Goal: Transaction & Acquisition: Subscribe to service/newsletter

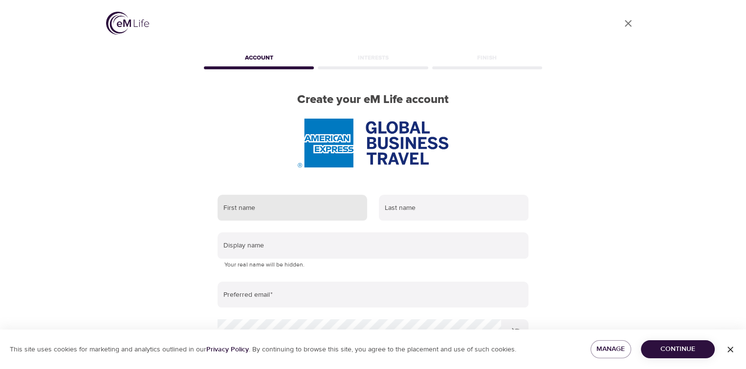
click at [304, 196] on input "text" at bounding box center [291, 208] width 149 height 26
type input "[PERSON_NAME]"
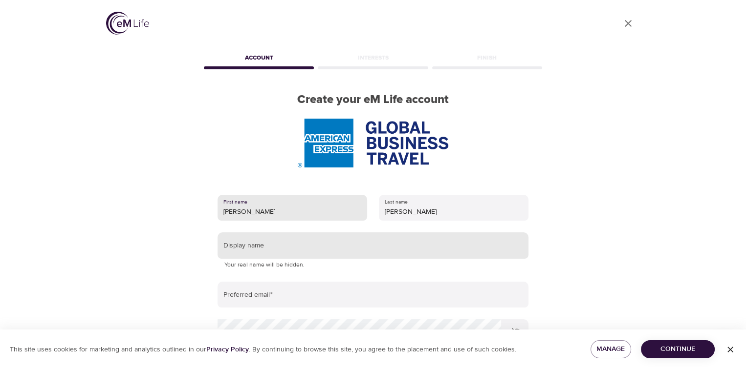
click at [259, 248] on input "text" at bounding box center [372, 246] width 311 height 26
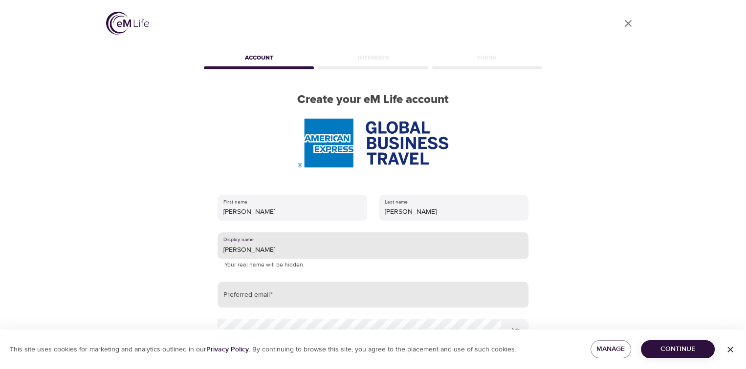
type input "[PERSON_NAME]"
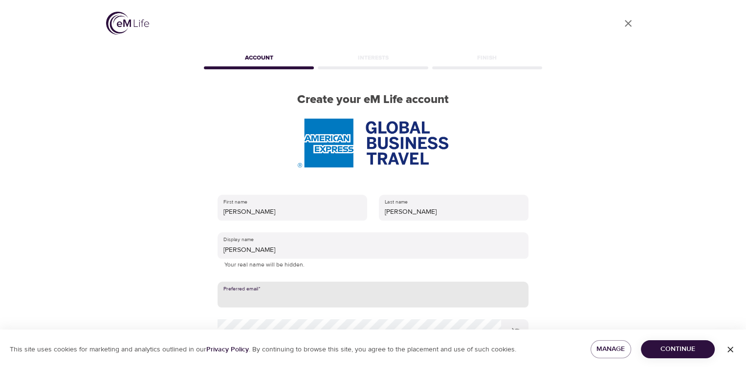
click at [276, 299] on input "email" at bounding box center [372, 295] width 311 height 26
type input "[EMAIL_ADDRESS][DOMAIN_NAME]"
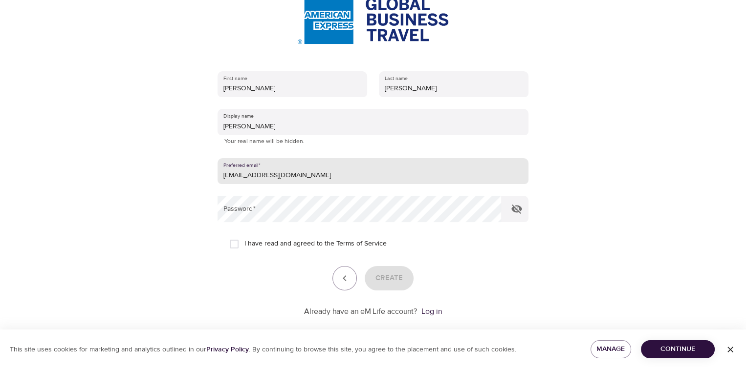
scroll to position [137, 0]
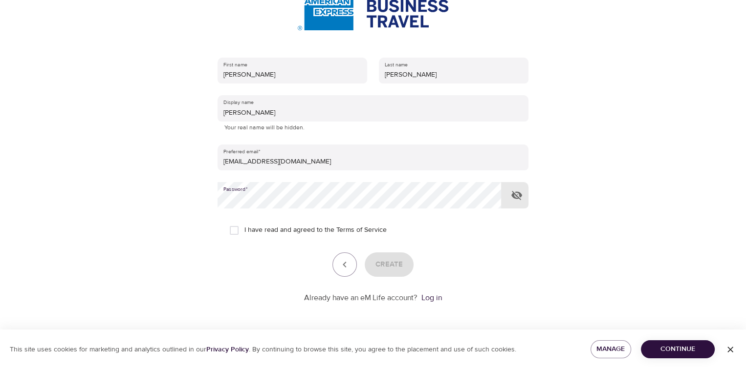
click at [250, 228] on span "I have read and agreed to the Terms of Service" at bounding box center [315, 230] width 142 height 10
click at [244, 228] on input "I have read and agreed to the Terms of Service" at bounding box center [234, 230] width 21 height 21
checkbox input "true"
click at [395, 266] on span "Create" at bounding box center [388, 264] width 27 height 13
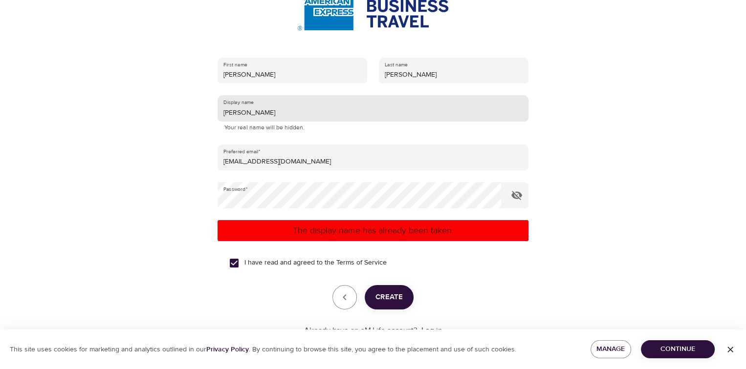
click at [264, 114] on input "[PERSON_NAME]" at bounding box center [372, 108] width 311 height 26
type input "Casey1962"
click at [392, 300] on span "Create" at bounding box center [388, 297] width 27 height 13
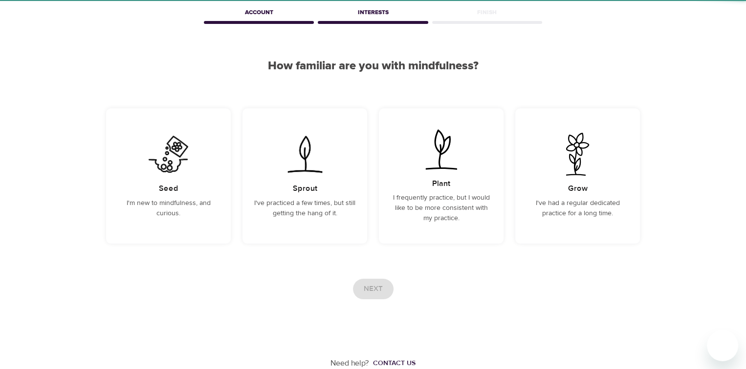
scroll to position [45, 0]
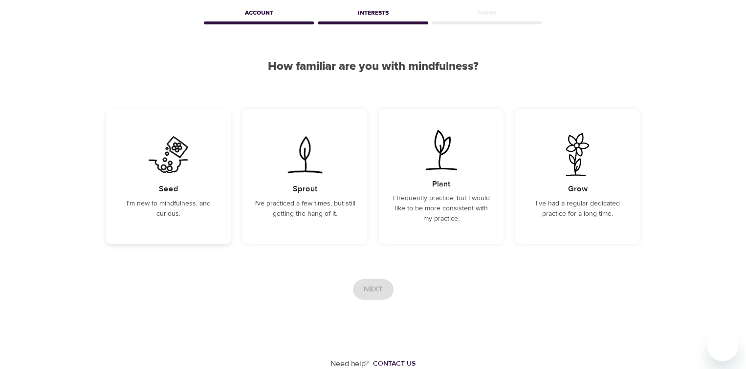
click at [167, 204] on p "I'm new to mindfulness, and curious." at bounding box center [168, 209] width 101 height 21
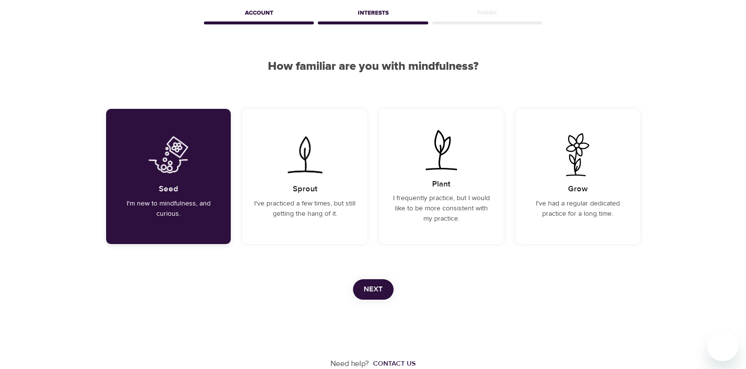
click at [167, 204] on p "I'm new to mindfulness, and curious." at bounding box center [168, 209] width 101 height 21
click at [314, 207] on p "I've practiced a few times, but still getting the hang of it." at bounding box center [304, 209] width 101 height 21
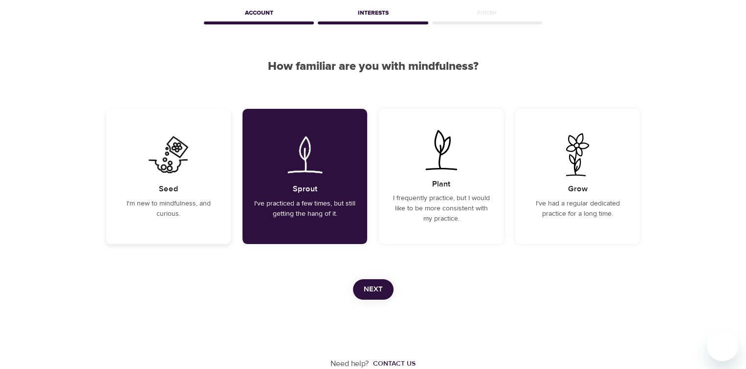
click at [193, 210] on p "I'm new to mindfulness, and curious." at bounding box center [168, 209] width 101 height 21
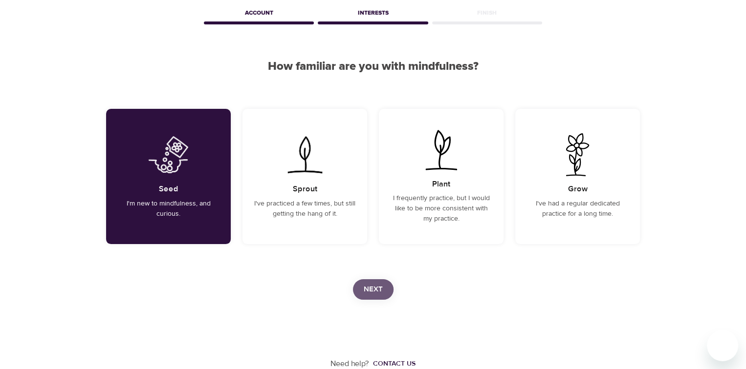
click at [382, 288] on button "Next" at bounding box center [373, 289] width 41 height 21
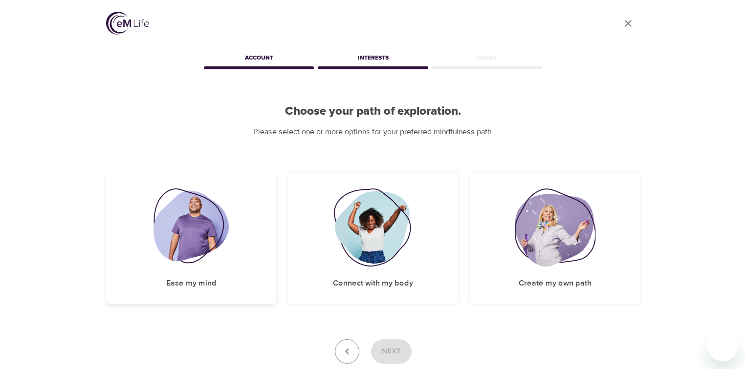
click at [214, 274] on div "Ease my mind" at bounding box center [191, 238] width 170 height 131
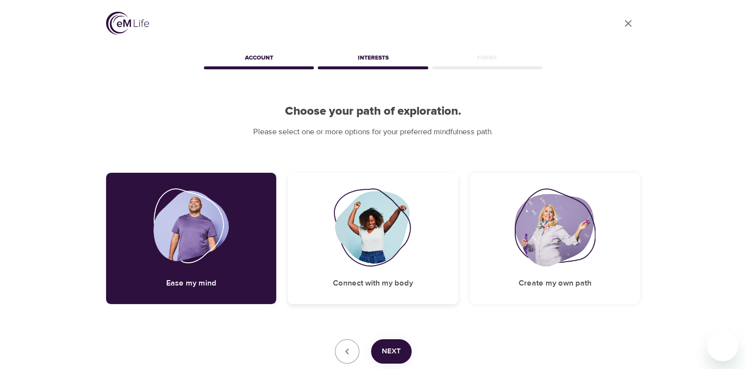
click at [379, 279] on h5 "Connect with my body" at bounding box center [373, 283] width 80 height 10
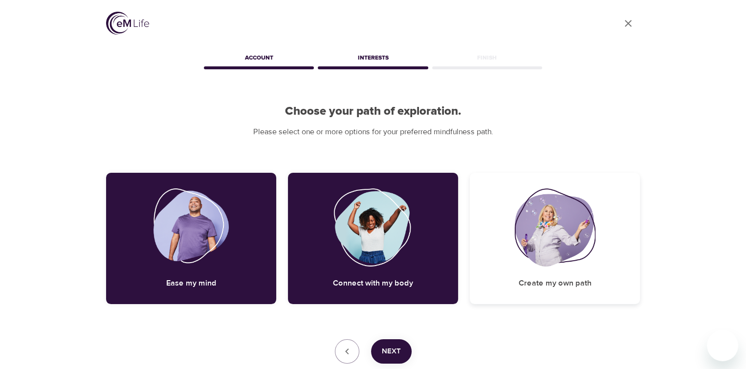
click at [553, 278] on h5 "Create my own path" at bounding box center [554, 283] width 73 height 10
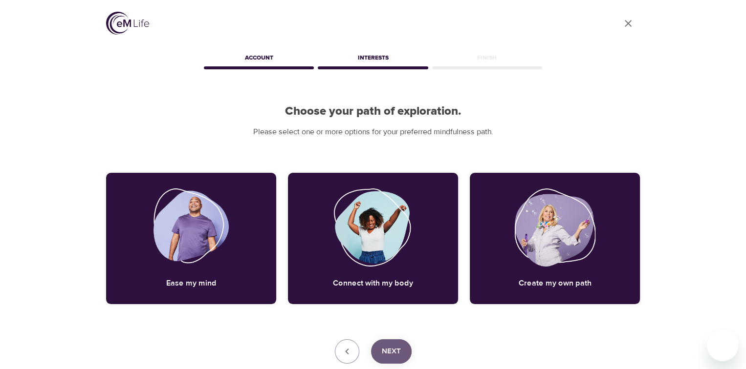
click at [391, 352] on span "Next" at bounding box center [391, 351] width 19 height 13
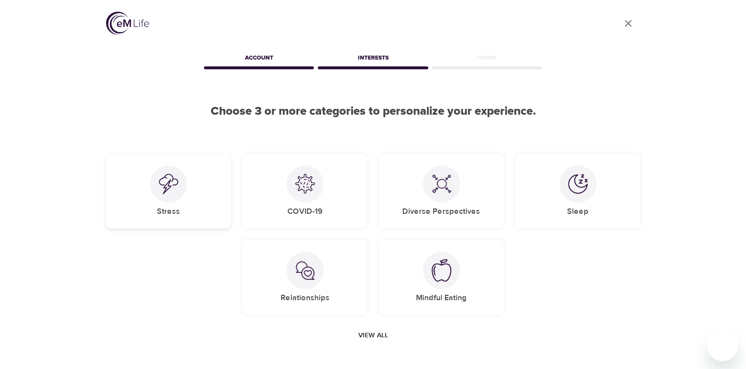
click at [163, 209] on h5 "Stress" at bounding box center [168, 212] width 23 height 10
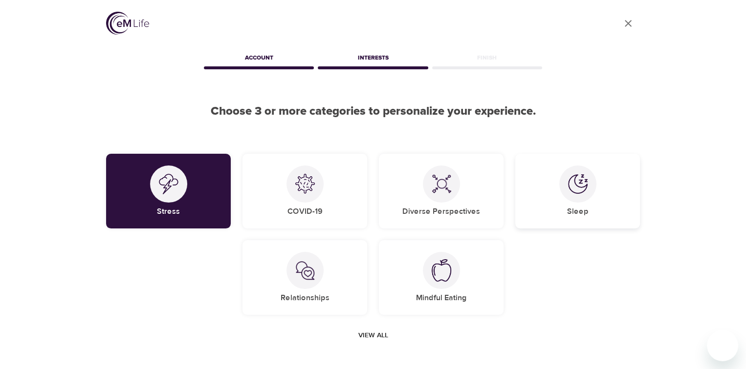
click at [579, 193] on div at bounding box center [577, 184] width 37 height 37
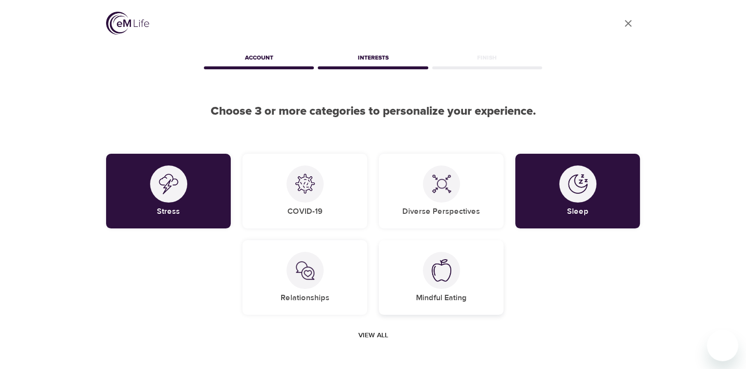
click at [468, 281] on div "Mindful Eating" at bounding box center [441, 277] width 125 height 75
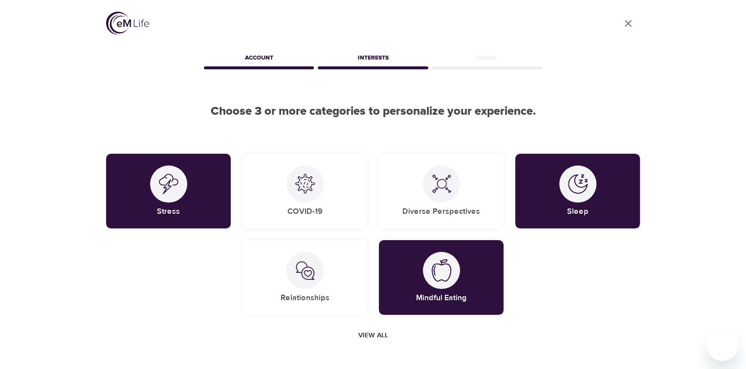
click at [382, 335] on span "View all" at bounding box center [373, 336] width 30 height 12
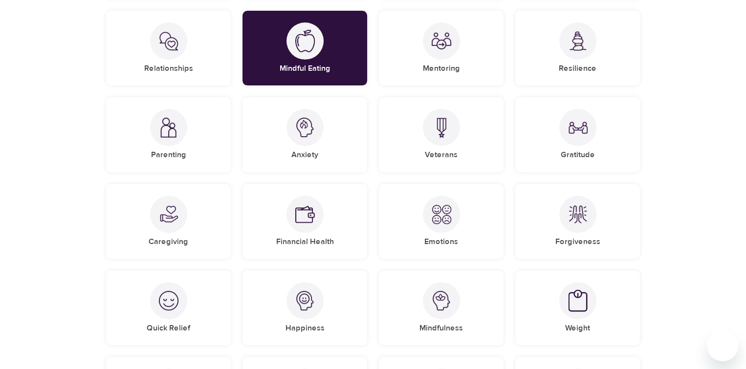
scroll to position [249, 0]
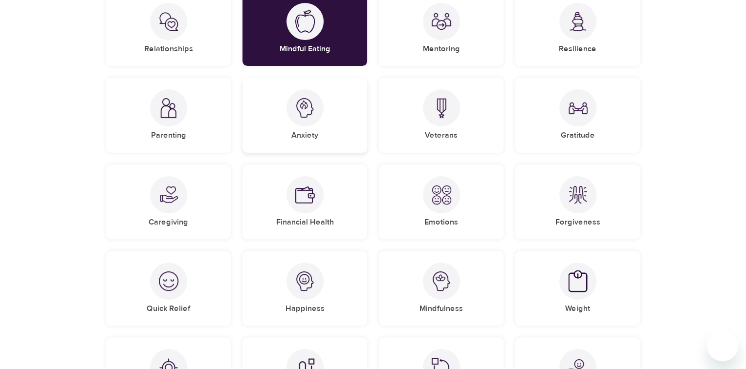
click at [308, 123] on div at bounding box center [304, 107] width 37 height 37
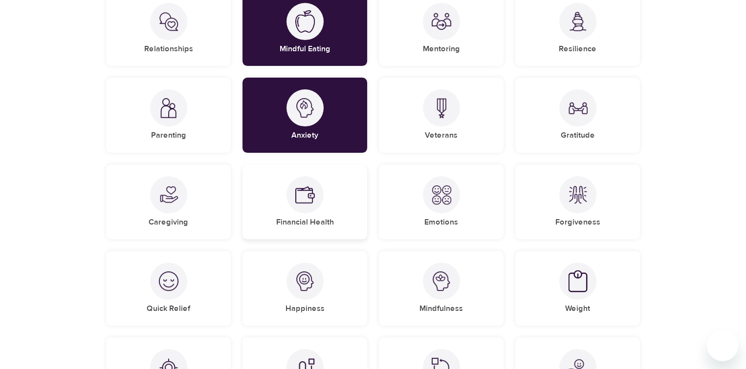
click at [313, 211] on div at bounding box center [304, 194] width 37 height 37
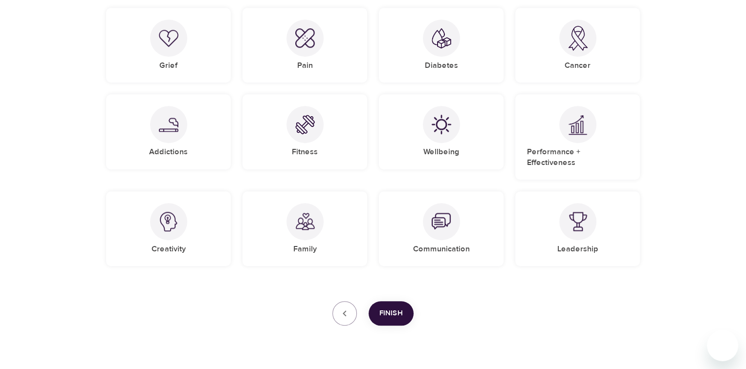
scroll to position [768, 0]
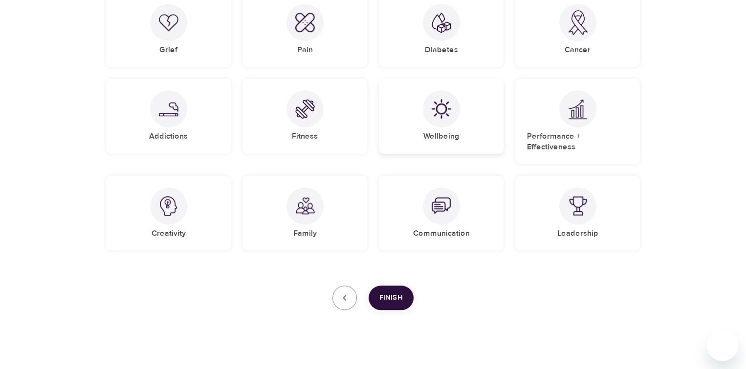
click at [449, 125] on div at bounding box center [441, 108] width 37 height 37
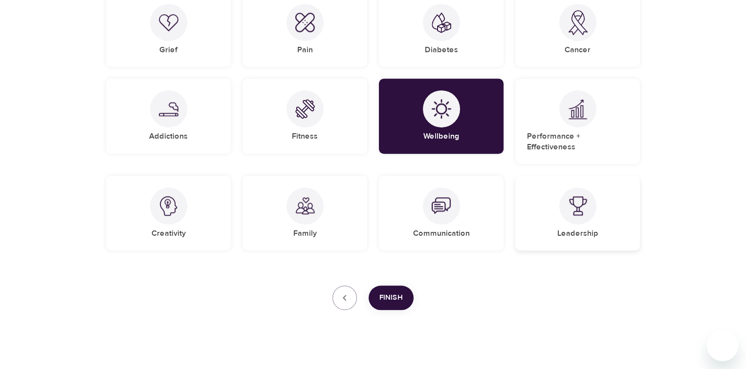
click at [601, 189] on div "Leadership" at bounding box center [577, 213] width 125 height 75
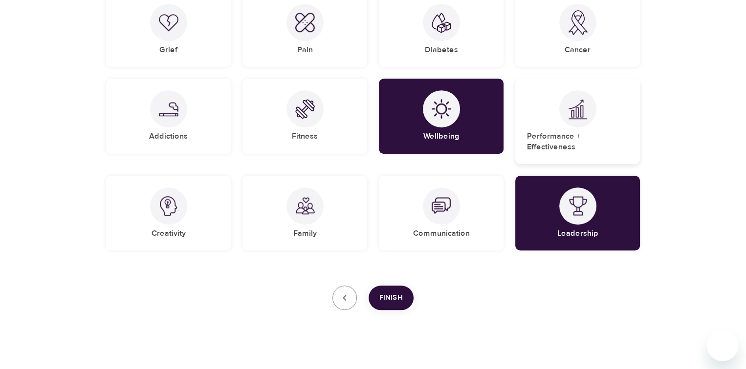
click at [590, 114] on div at bounding box center [577, 108] width 37 height 37
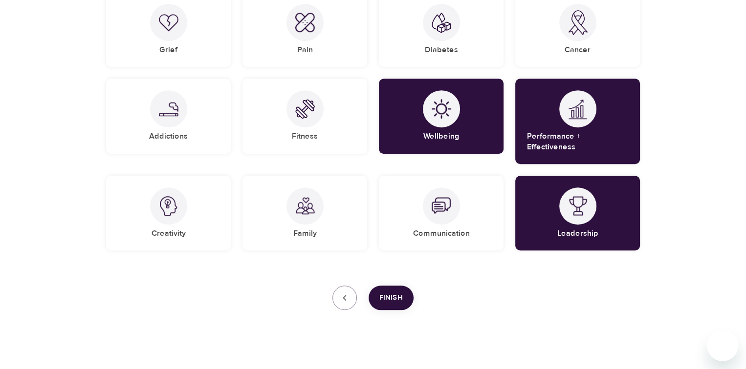
click at [391, 292] on span "Finish" at bounding box center [390, 298] width 23 height 13
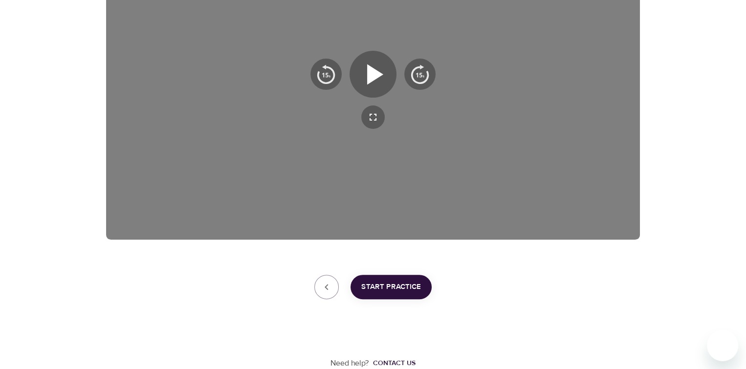
scroll to position [233, 0]
click at [391, 292] on span "Start Practice" at bounding box center [391, 287] width 60 height 13
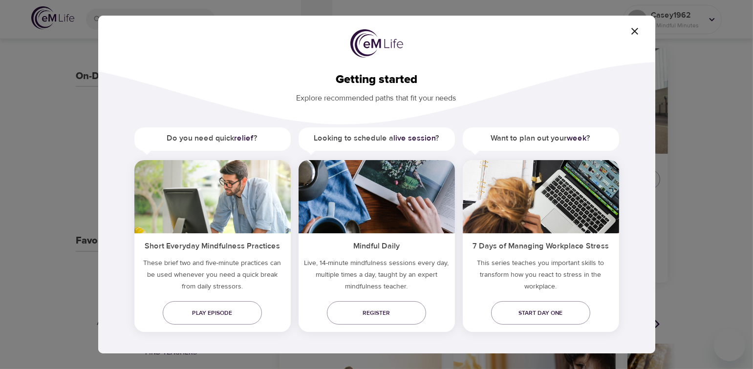
click at [636, 29] on icon "button" at bounding box center [634, 31] width 7 height 7
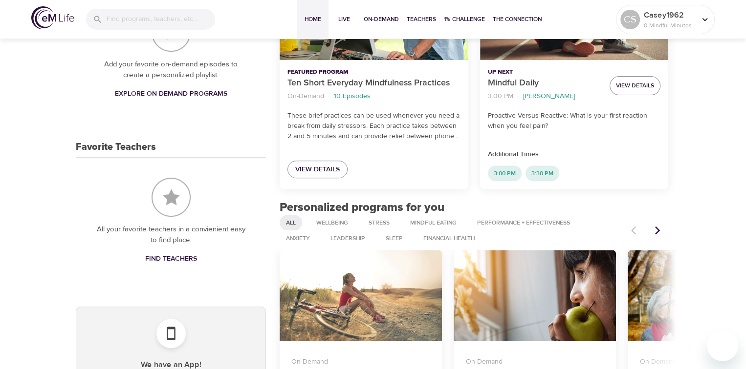
scroll to position [337, 0]
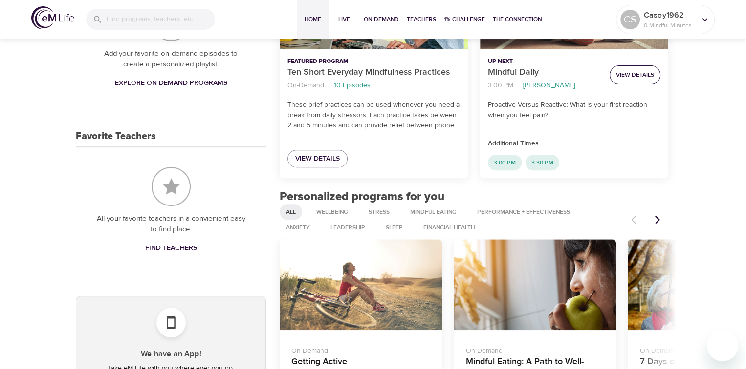
click at [627, 78] on span "View Details" at bounding box center [635, 75] width 38 height 10
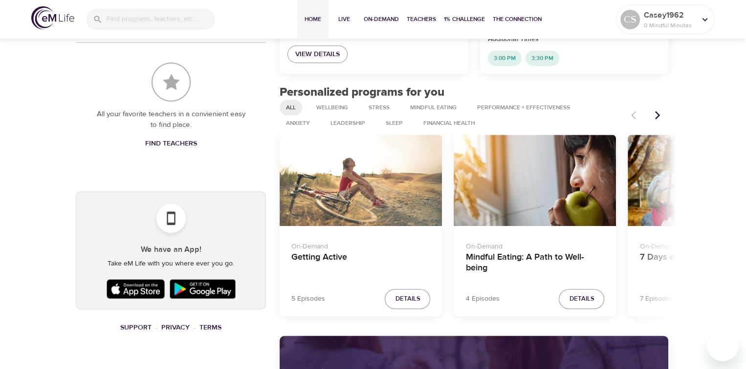
scroll to position [460, 0]
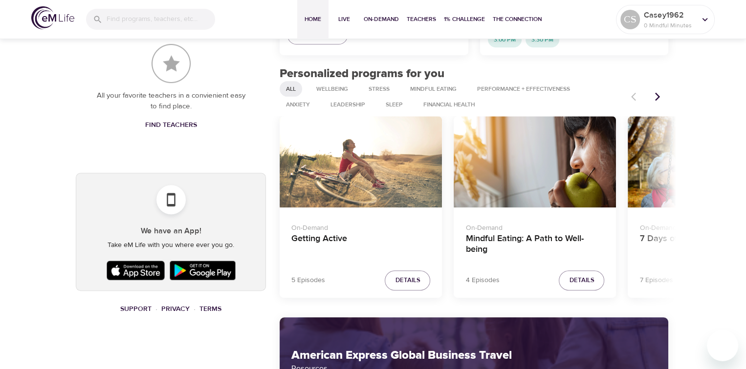
click at [654, 94] on icon "Next items" at bounding box center [657, 97] width 10 height 10
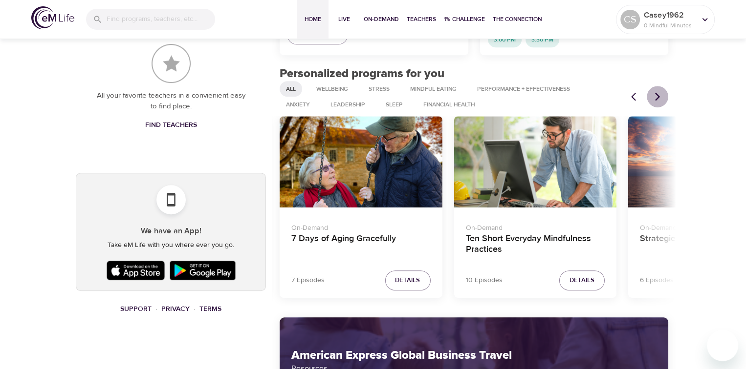
click at [654, 94] on icon "Next items" at bounding box center [657, 97] width 10 height 10
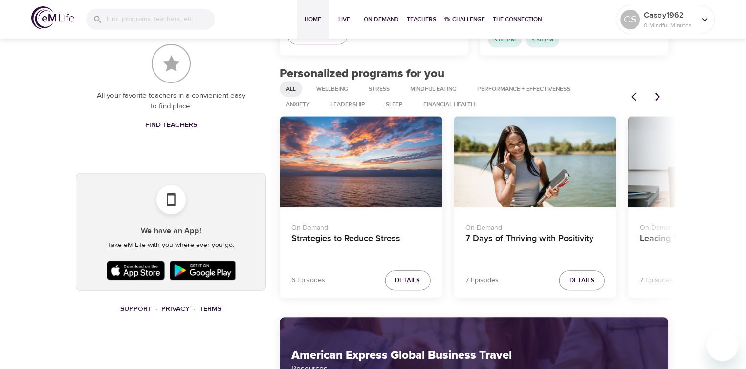
click at [654, 94] on icon "Next items" at bounding box center [657, 97] width 10 height 10
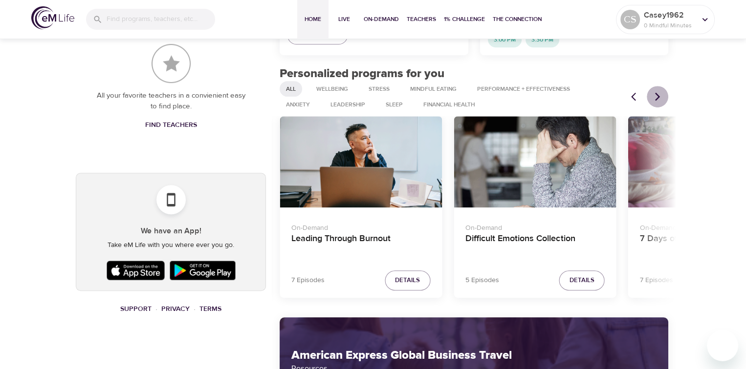
click at [654, 94] on icon "Next items" at bounding box center [657, 97] width 10 height 10
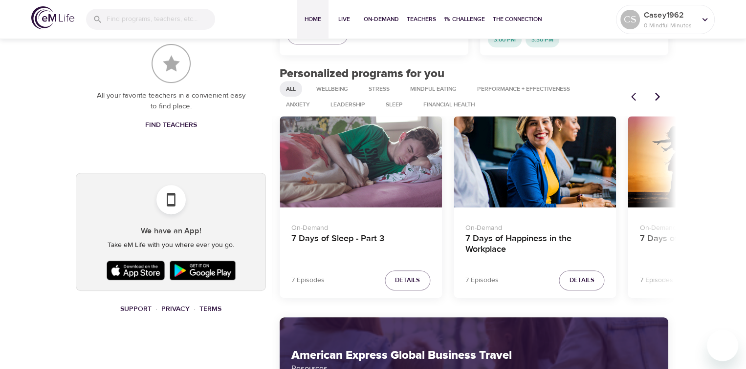
click at [654, 94] on icon "Next items" at bounding box center [657, 97] width 10 height 10
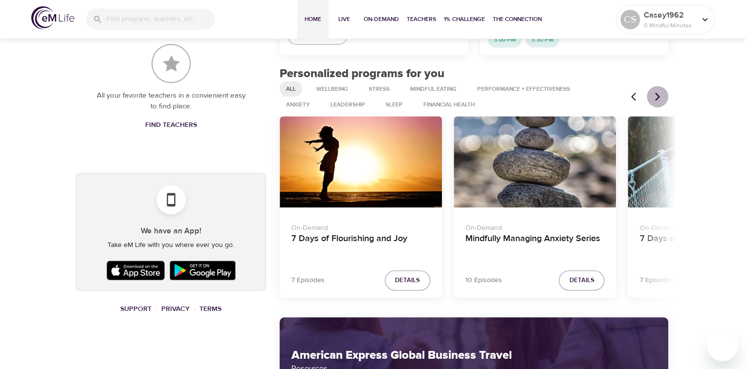
click at [654, 94] on icon "Next items" at bounding box center [657, 97] width 10 height 10
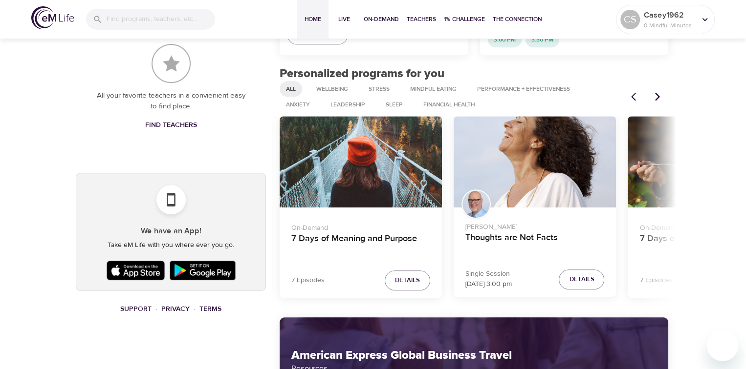
click at [630, 97] on button "Previous items" at bounding box center [635, 96] width 21 height 21
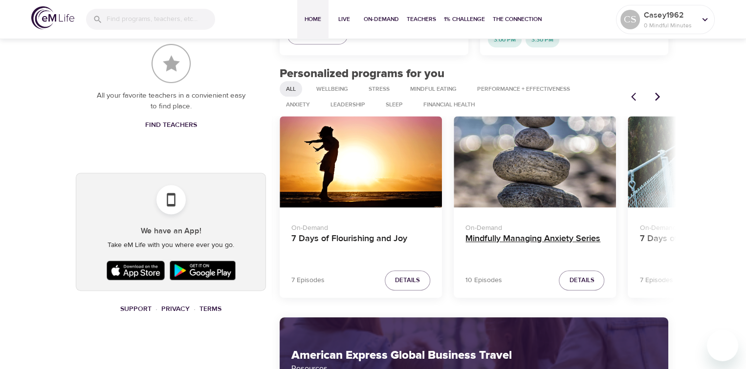
click at [582, 239] on h4 "Mindfully Managing Anxiety Series" at bounding box center [534, 245] width 139 height 23
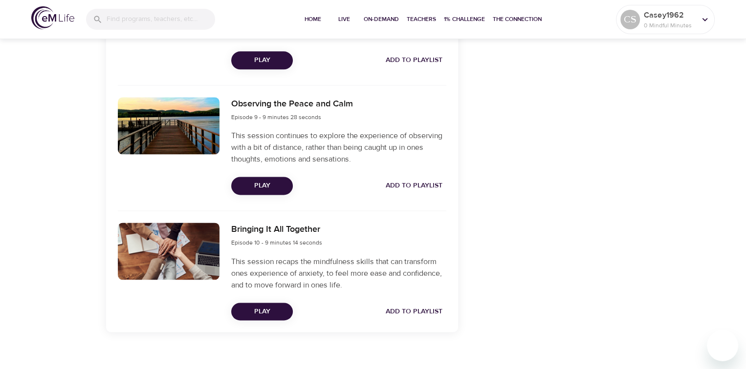
scroll to position [1307, 0]
